Goal: Obtain resource: Download file/media

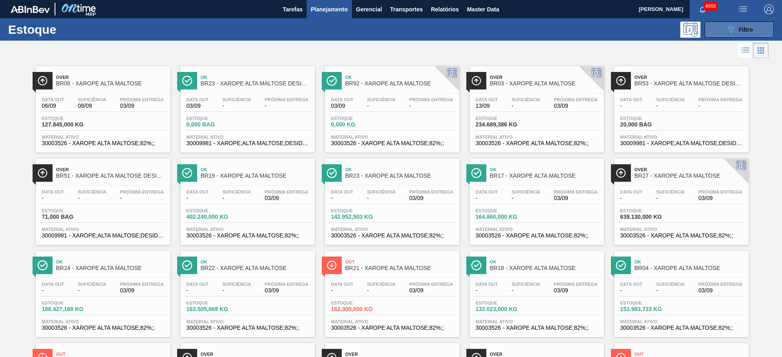
click at [731, 23] on button "089F7B8B-B2A5-4AFE-B5C0-19BA573D28AC Filtro" at bounding box center [738, 30] width 69 height 16
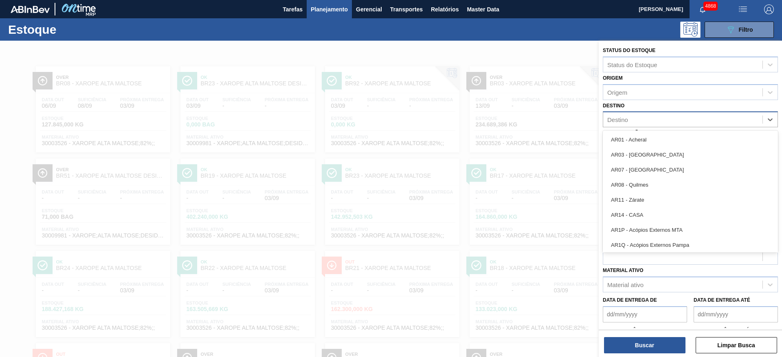
click at [617, 124] on div "Destino" at bounding box center [682, 120] width 159 height 12
type input "51"
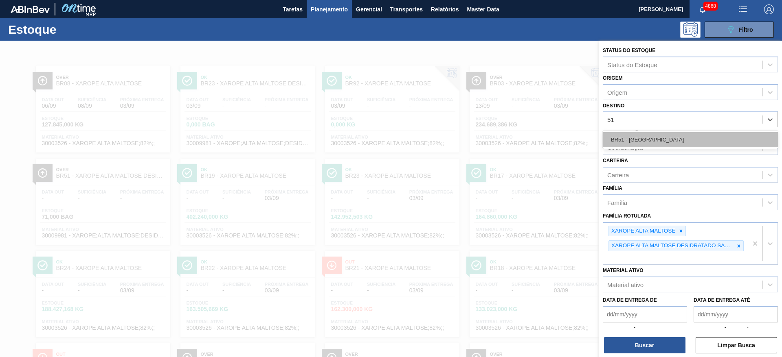
click at [637, 138] on div "BR51 - [GEOGRAPHIC_DATA]" at bounding box center [689, 139] width 175 height 15
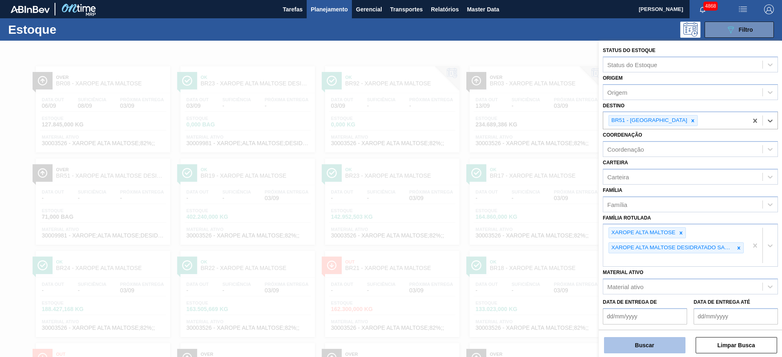
click at [657, 348] on button "Buscar" at bounding box center [644, 345] width 81 height 16
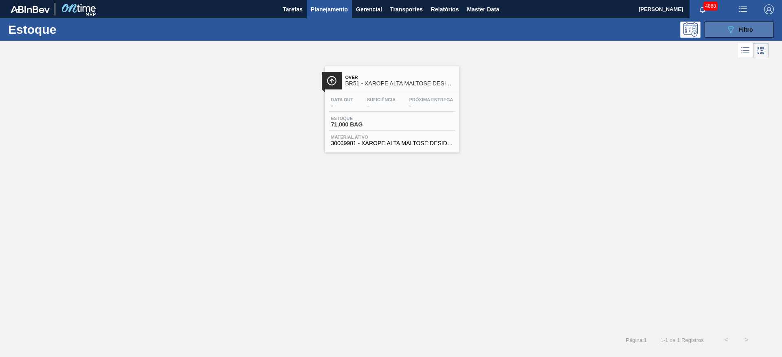
click at [735, 28] on icon "089F7B8B-B2A5-4AFE-B5C0-19BA573D28AC" at bounding box center [730, 30] width 10 height 10
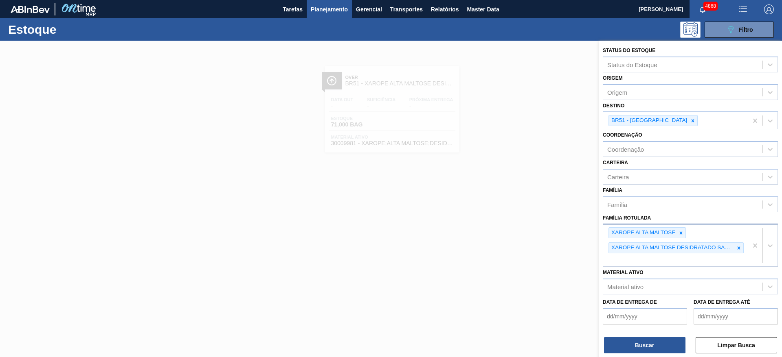
click at [693, 258] on div "XAROPE ALTA MALTOSE XAROPE ALTA MALTOSE DESIDRATADO SACO 25K" at bounding box center [675, 246] width 145 height 42
type Rotulada "xarope alta"
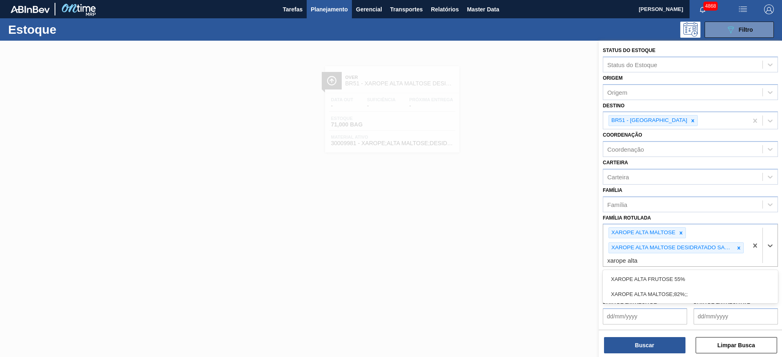
click at [701, 298] on div "XAROPE ALTA MALTOSE;82%;;" at bounding box center [689, 294] width 175 height 15
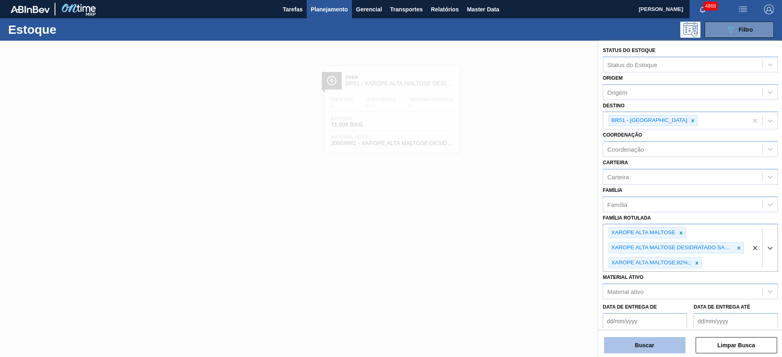
click at [679, 347] on button "Buscar" at bounding box center [644, 345] width 81 height 16
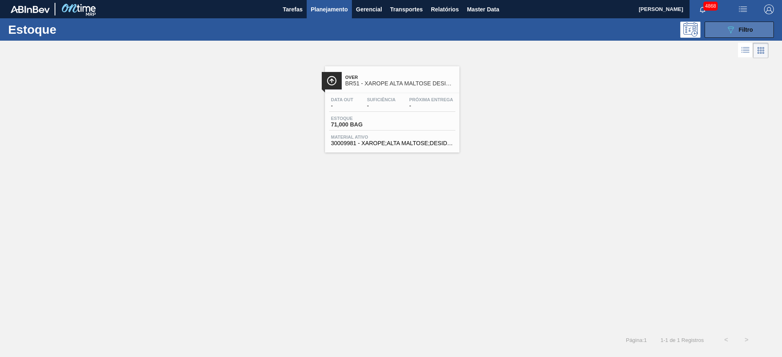
click at [755, 27] on button "089F7B8B-B2A5-4AFE-B5C0-19BA573D28AC Filtro" at bounding box center [738, 30] width 69 height 16
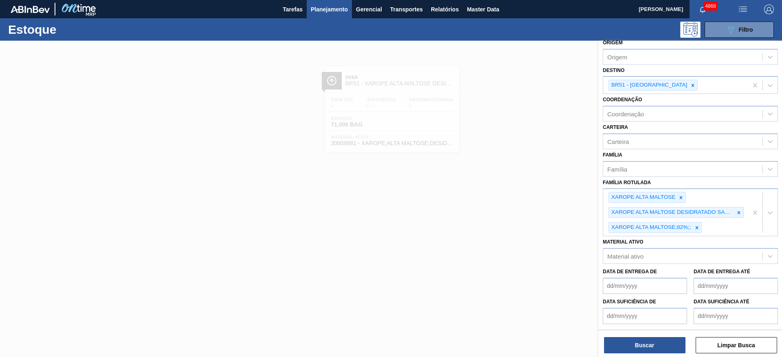
scroll to position [61, 0]
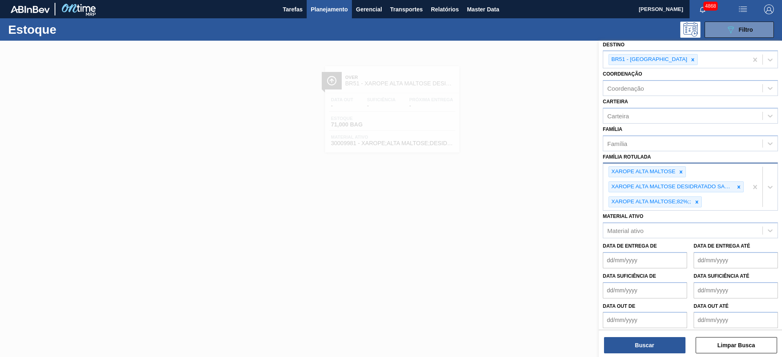
click at [731, 201] on div "XAROPE ALTA MALTOSE XAROPE ALTA MALTOSE DESIDRATADO SACO 25K XAROPE ALTA MALTOS…" at bounding box center [675, 187] width 145 height 47
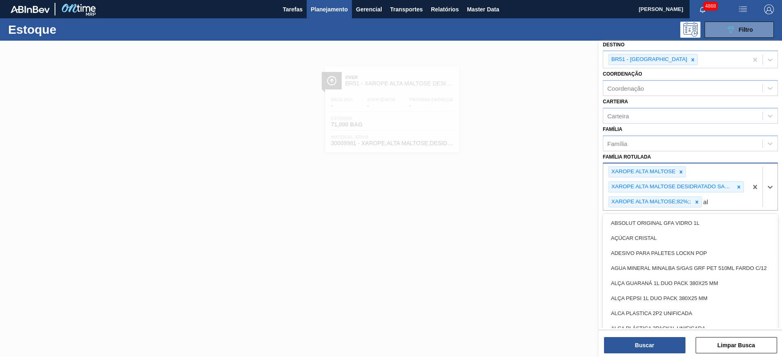
type Rotulada "a"
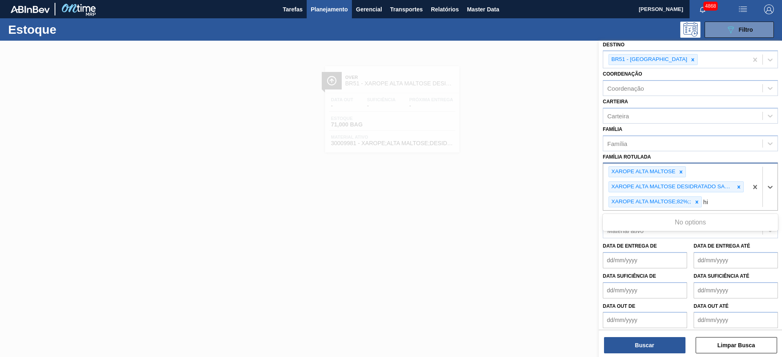
type Rotulada "h"
type Rotulada "xarope h"
click at [480, 103] on div at bounding box center [391, 219] width 782 height 357
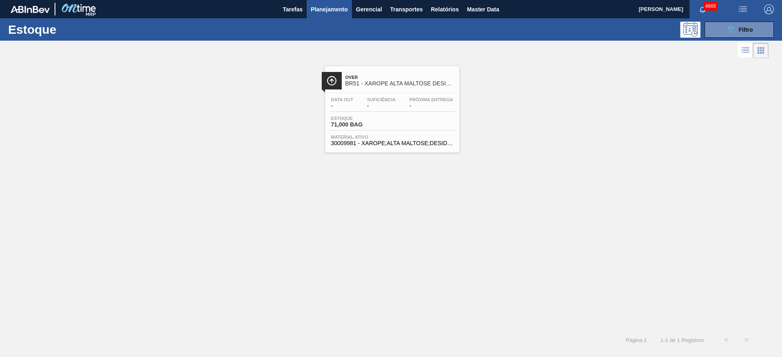
click at [396, 116] on div "Estoque 71,000 BAG" at bounding box center [392, 123] width 126 height 15
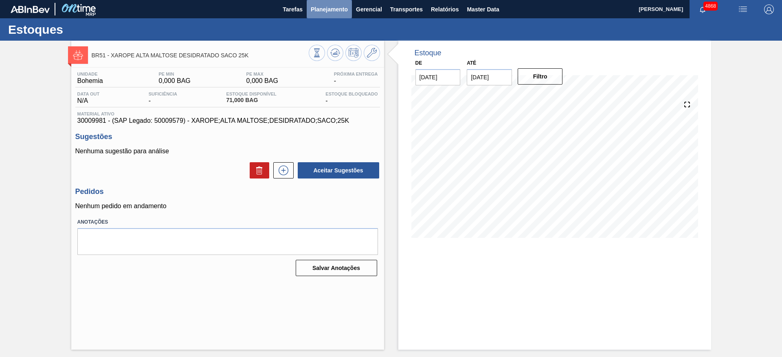
click at [335, 4] on span "Planejamento" at bounding box center [329, 9] width 37 height 10
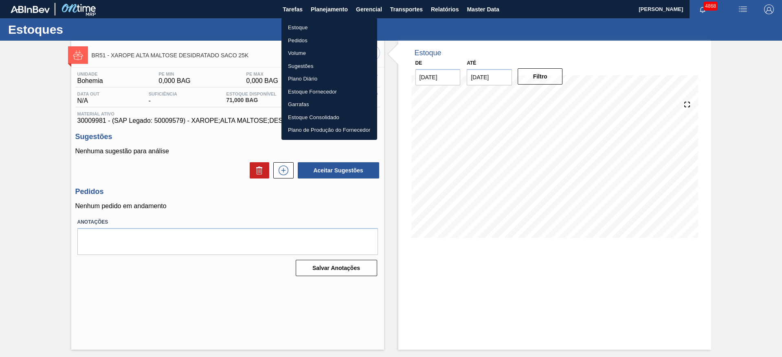
click at [336, 23] on li "Estoque" at bounding box center [329, 27] width 96 height 13
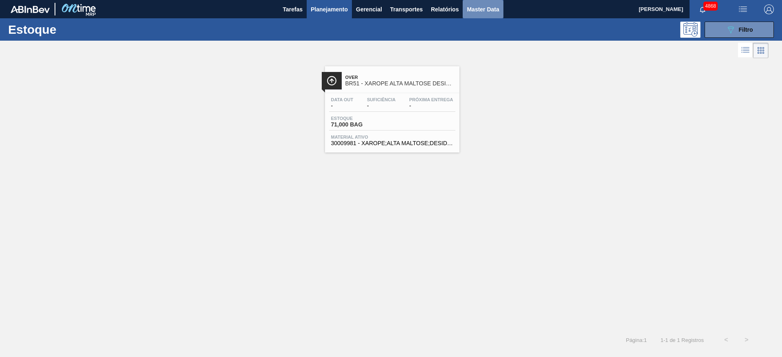
click at [488, 6] on span "Master Data" at bounding box center [482, 9] width 32 height 10
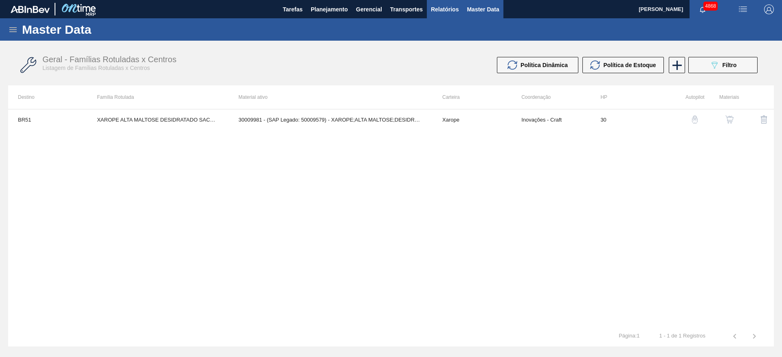
click at [446, 7] on span "Relatórios" at bounding box center [445, 9] width 28 height 10
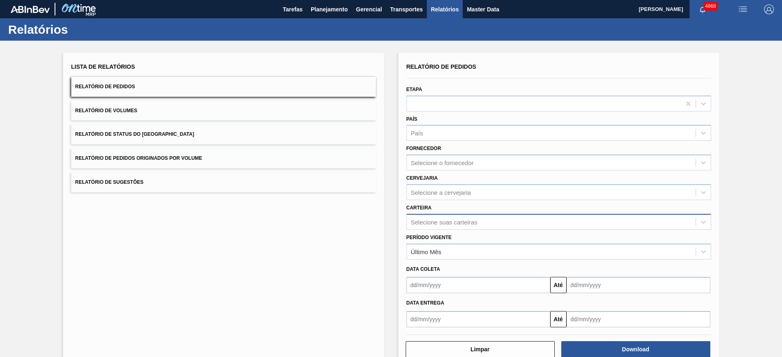
click at [463, 220] on div "Selecione suas carteiras" at bounding box center [444, 222] width 66 height 7
type input "maltode"
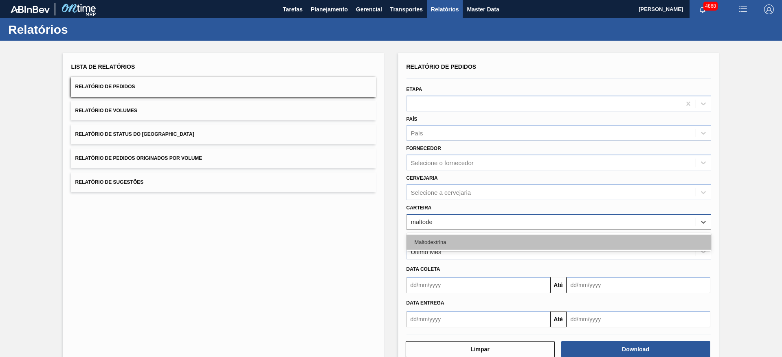
click at [463, 237] on div "Maltodextrina" at bounding box center [558, 242] width 304 height 15
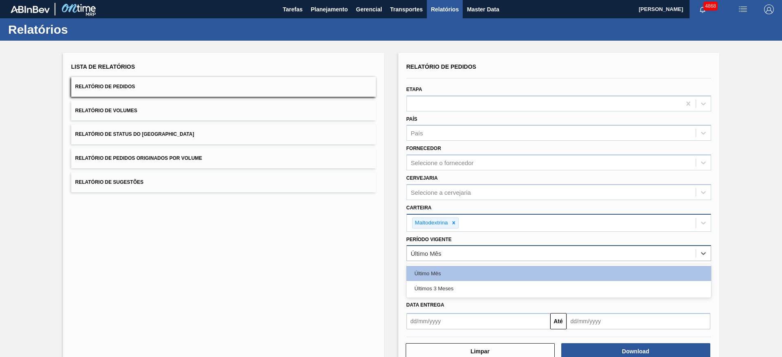
click at [472, 253] on div "Último Mês" at bounding box center [551, 254] width 289 height 12
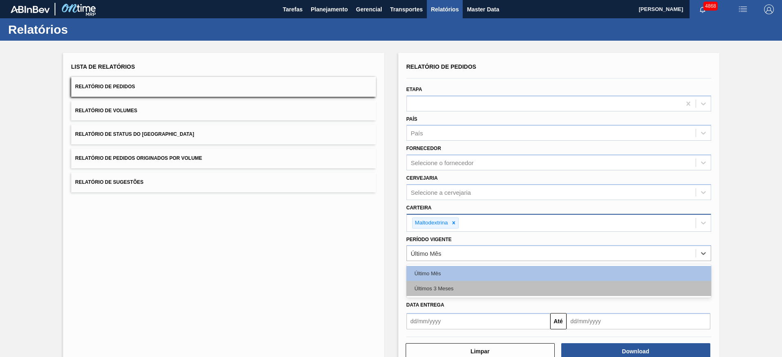
click at [471, 288] on div "Últimos 3 Meses" at bounding box center [558, 288] width 304 height 15
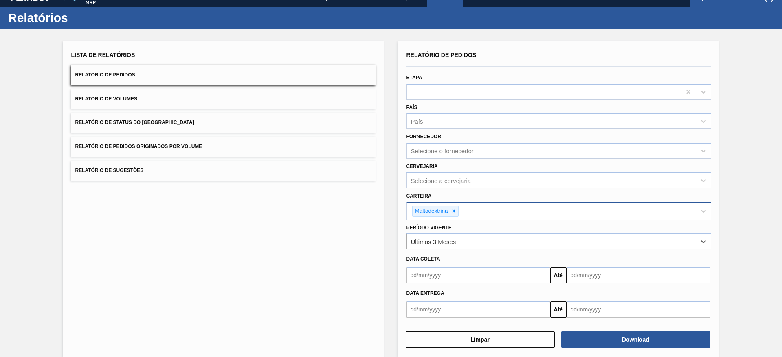
scroll to position [22, 0]
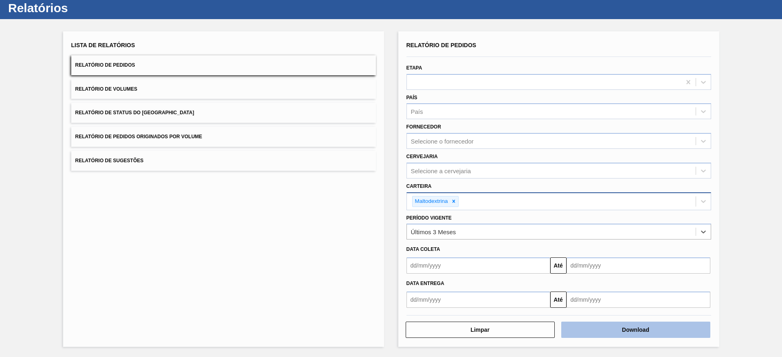
click at [617, 328] on button "Download" at bounding box center [635, 330] width 149 height 16
